Goal: Navigation & Orientation: Find specific page/section

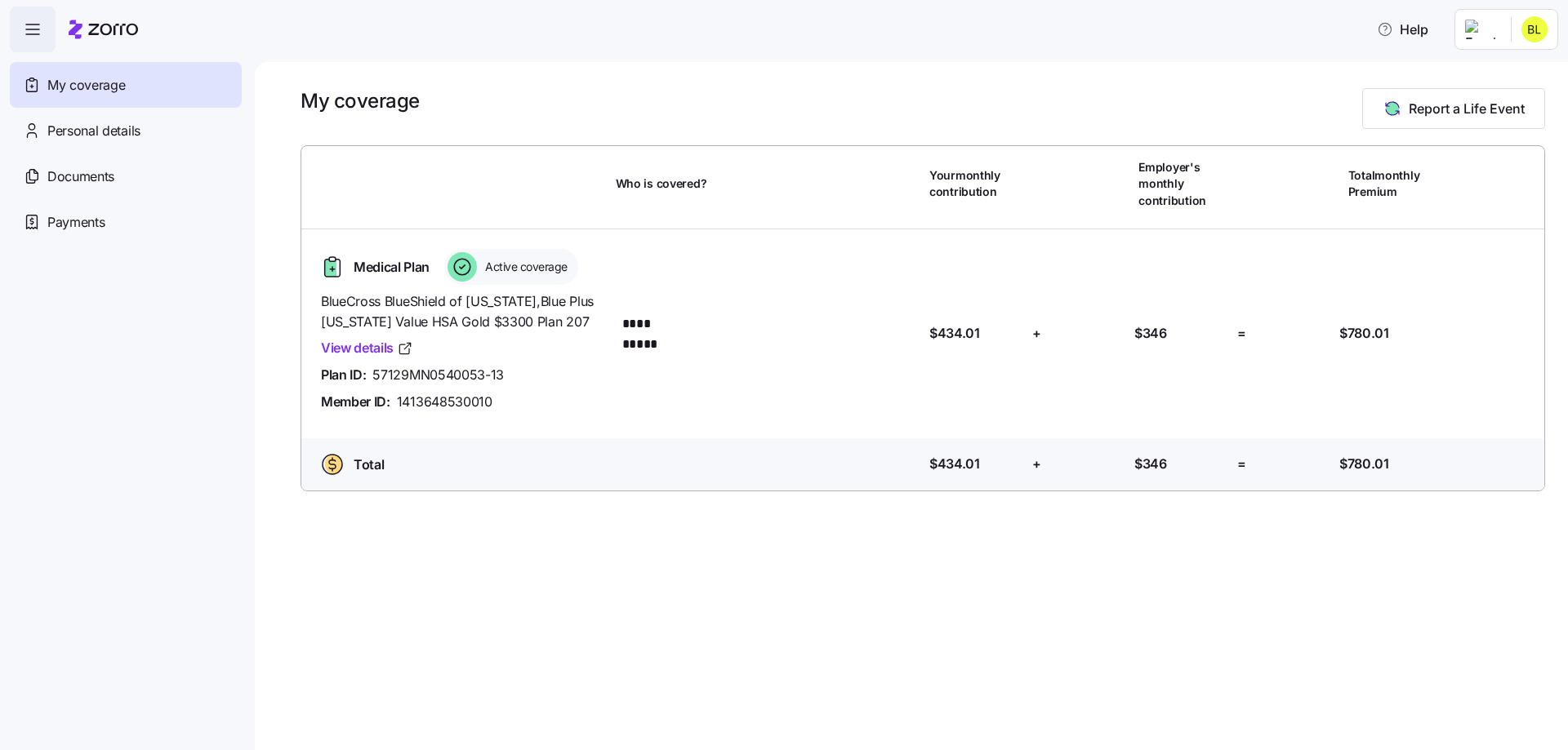
click at [1491, 32] on html "**********" at bounding box center [784, 370] width 1568 height 741
click at [1499, 71] on div "Admin view" at bounding box center [1480, 73] width 85 height 18
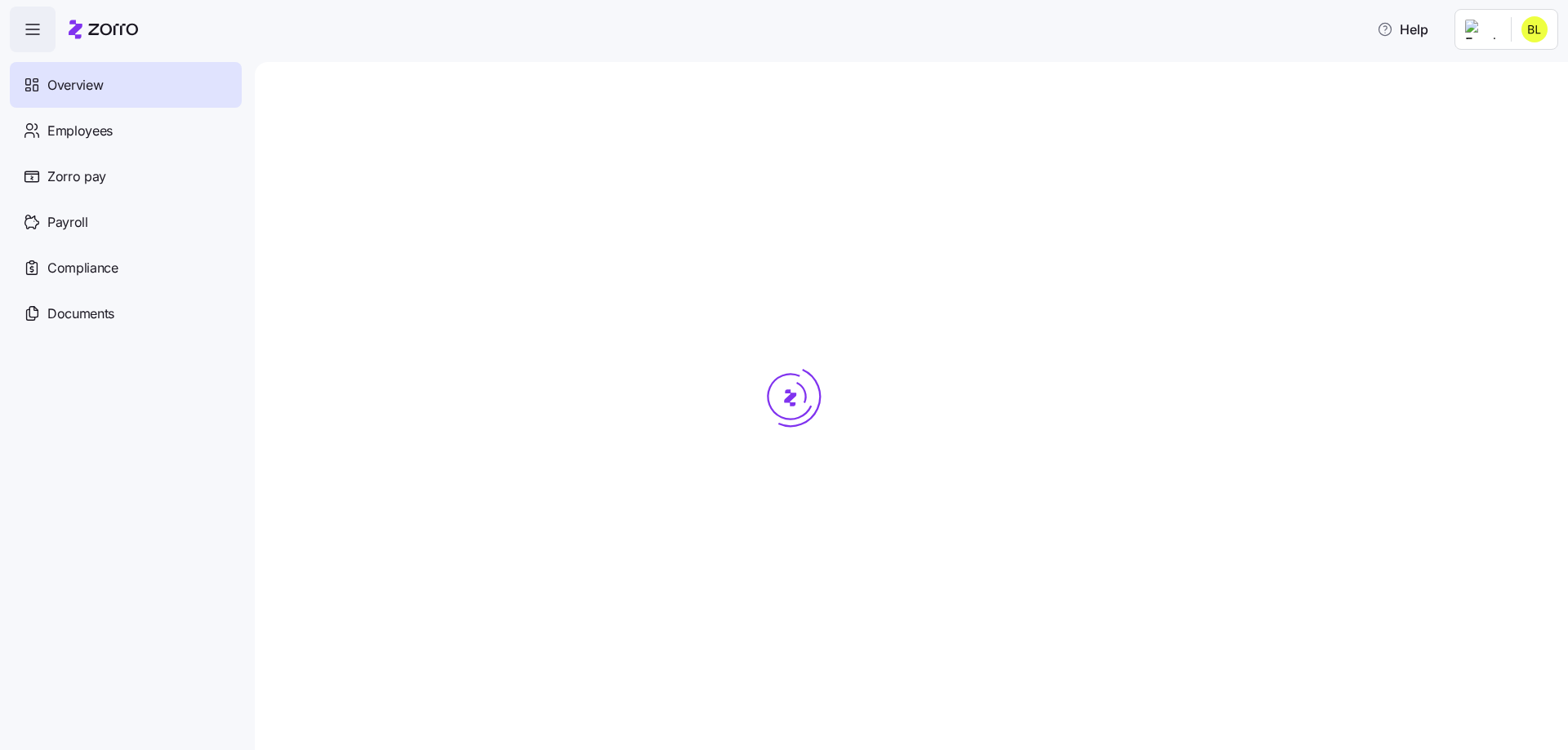
click at [1528, 25] on html "Help Overview Employees Zorro pay Payroll Compliance Documents Company Overview…" at bounding box center [784, 370] width 1568 height 741
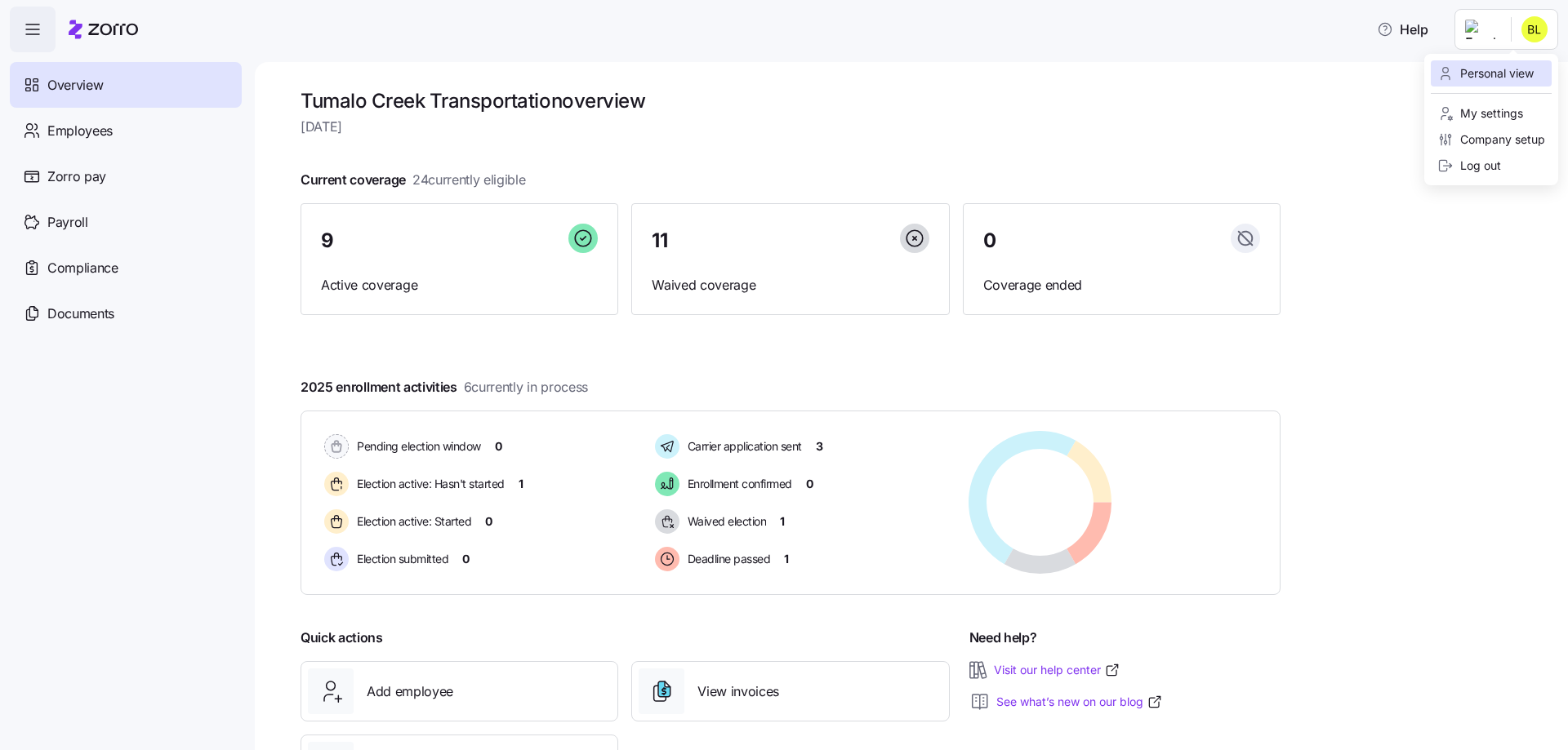
click at [1509, 72] on div "Personal view" at bounding box center [1486, 73] width 97 height 18
